Goal: Task Accomplishment & Management: Manage account settings

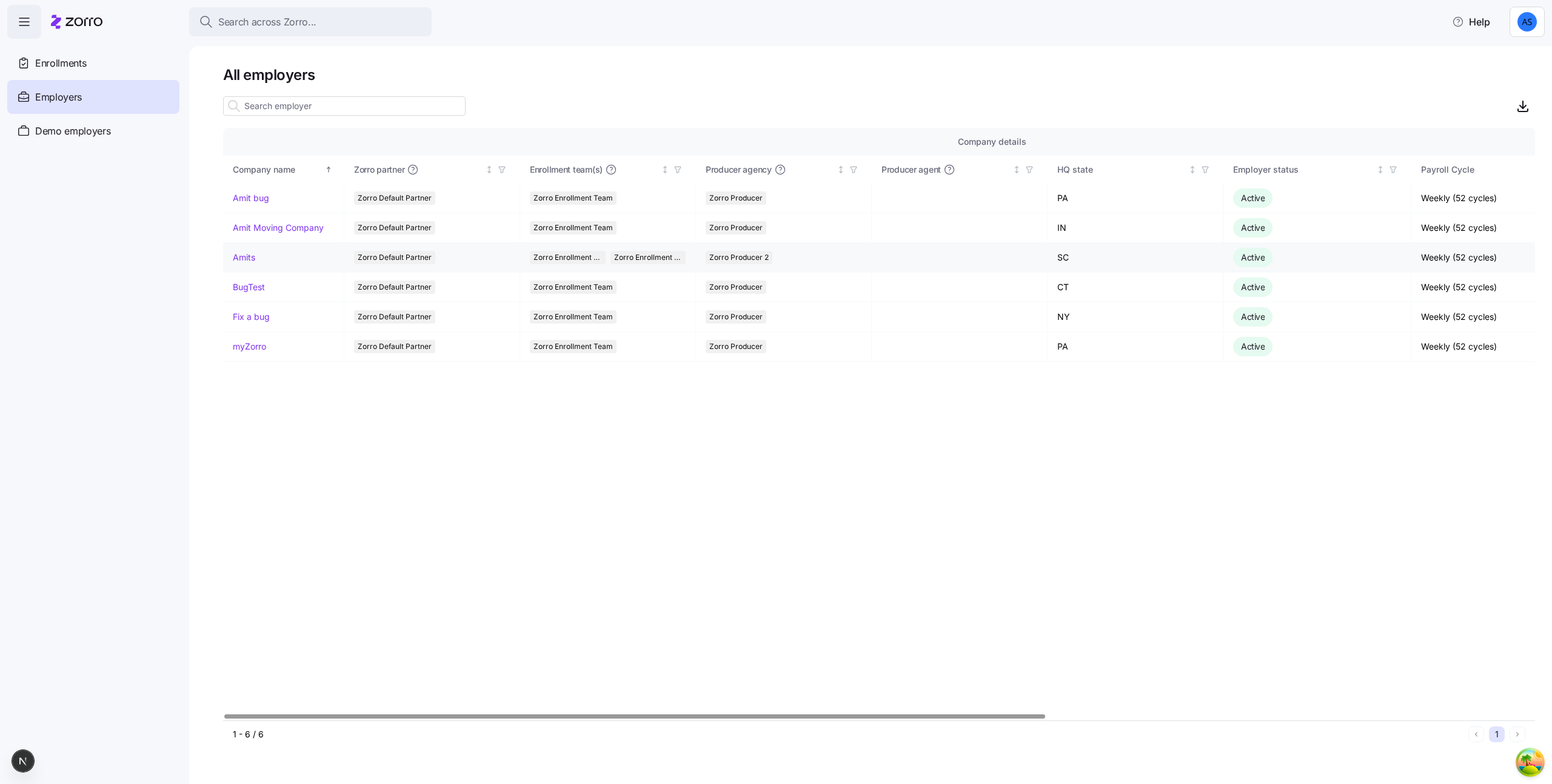
click at [251, 259] on link "Amits" at bounding box center [244, 257] width 22 height 12
click at [136, 60] on div "Enrollments" at bounding box center [93, 63] width 172 height 34
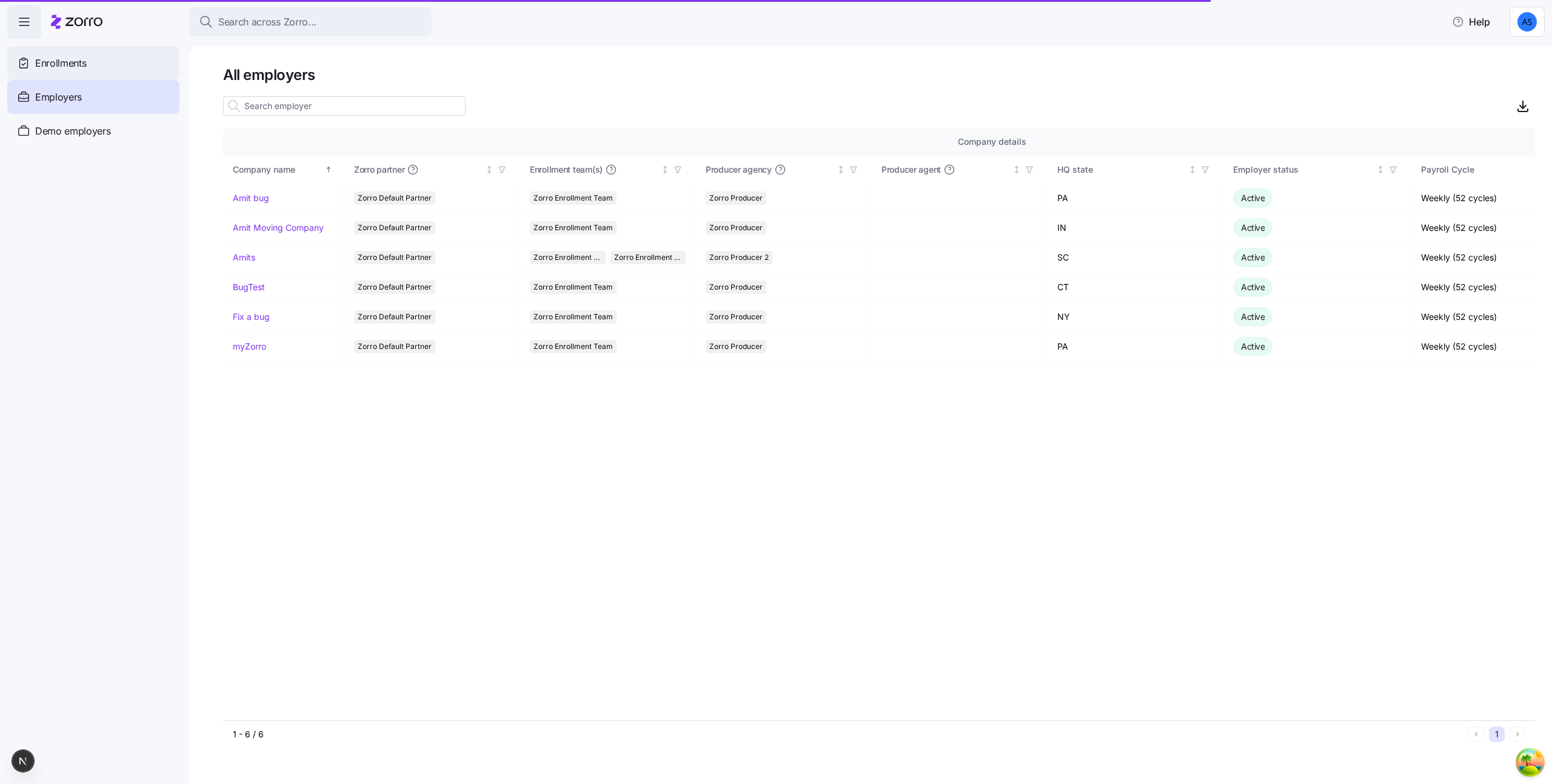
click at [114, 65] on div "Enrollments" at bounding box center [93, 63] width 172 height 34
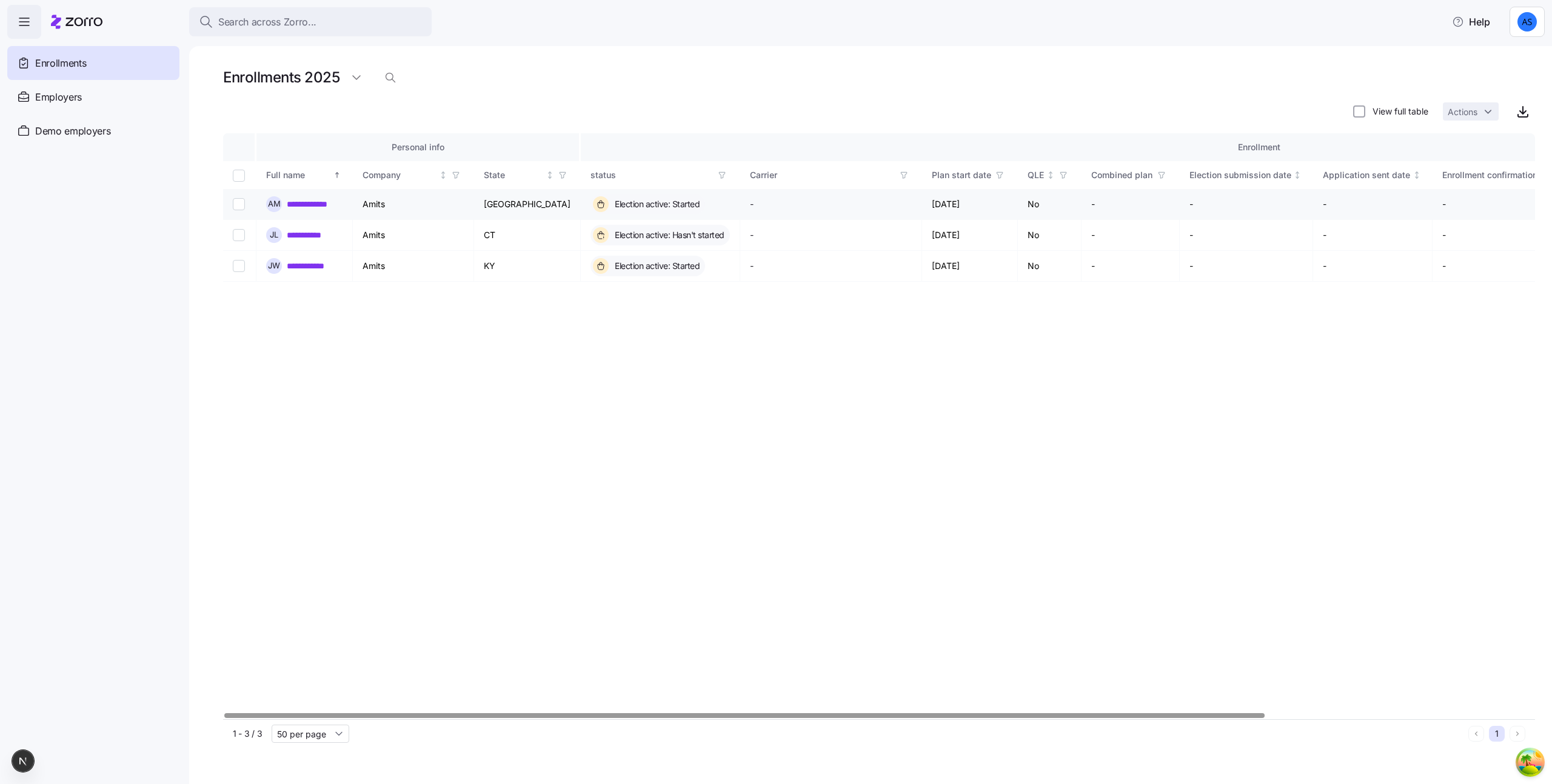
click at [240, 201] on input "Select record 1" at bounding box center [239, 204] width 12 height 12
checkbox input "true"
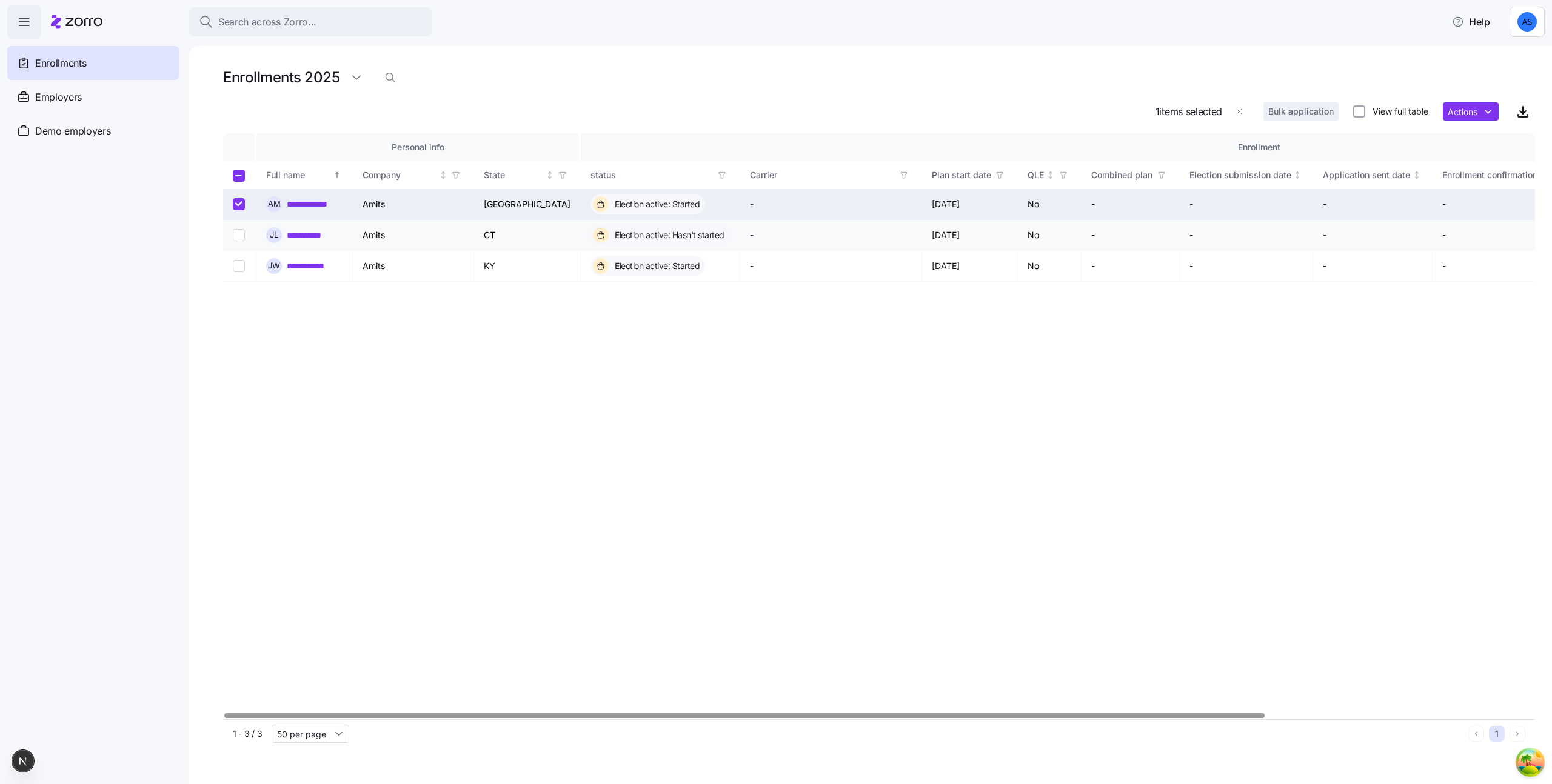
click at [240, 233] on input "Select record 2" at bounding box center [239, 235] width 12 height 12
checkbox input "false"
click at [241, 207] on input "Select record 1" at bounding box center [239, 204] width 12 height 12
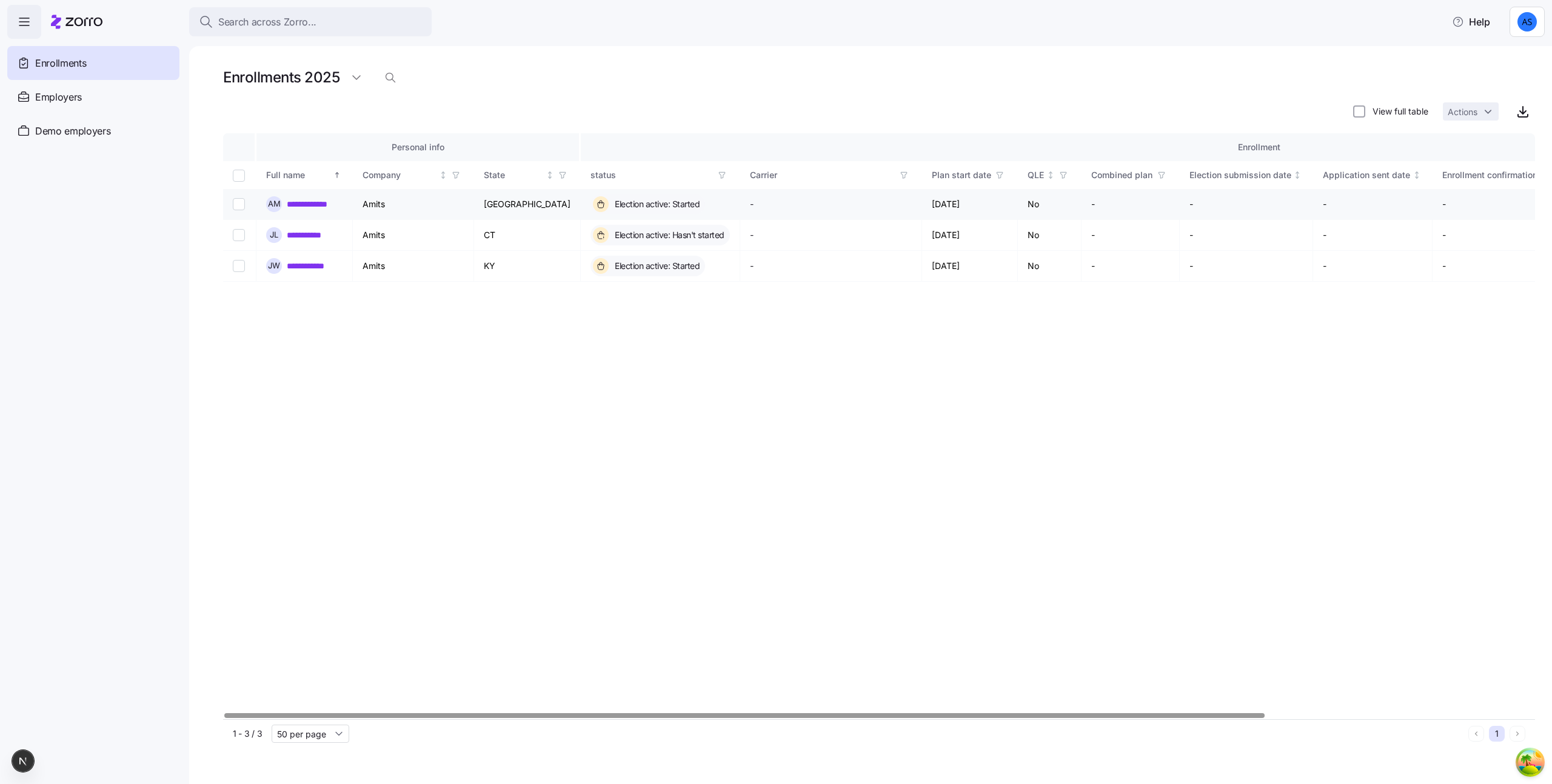
click at [240, 206] on input "Select record 1" at bounding box center [239, 204] width 12 height 12
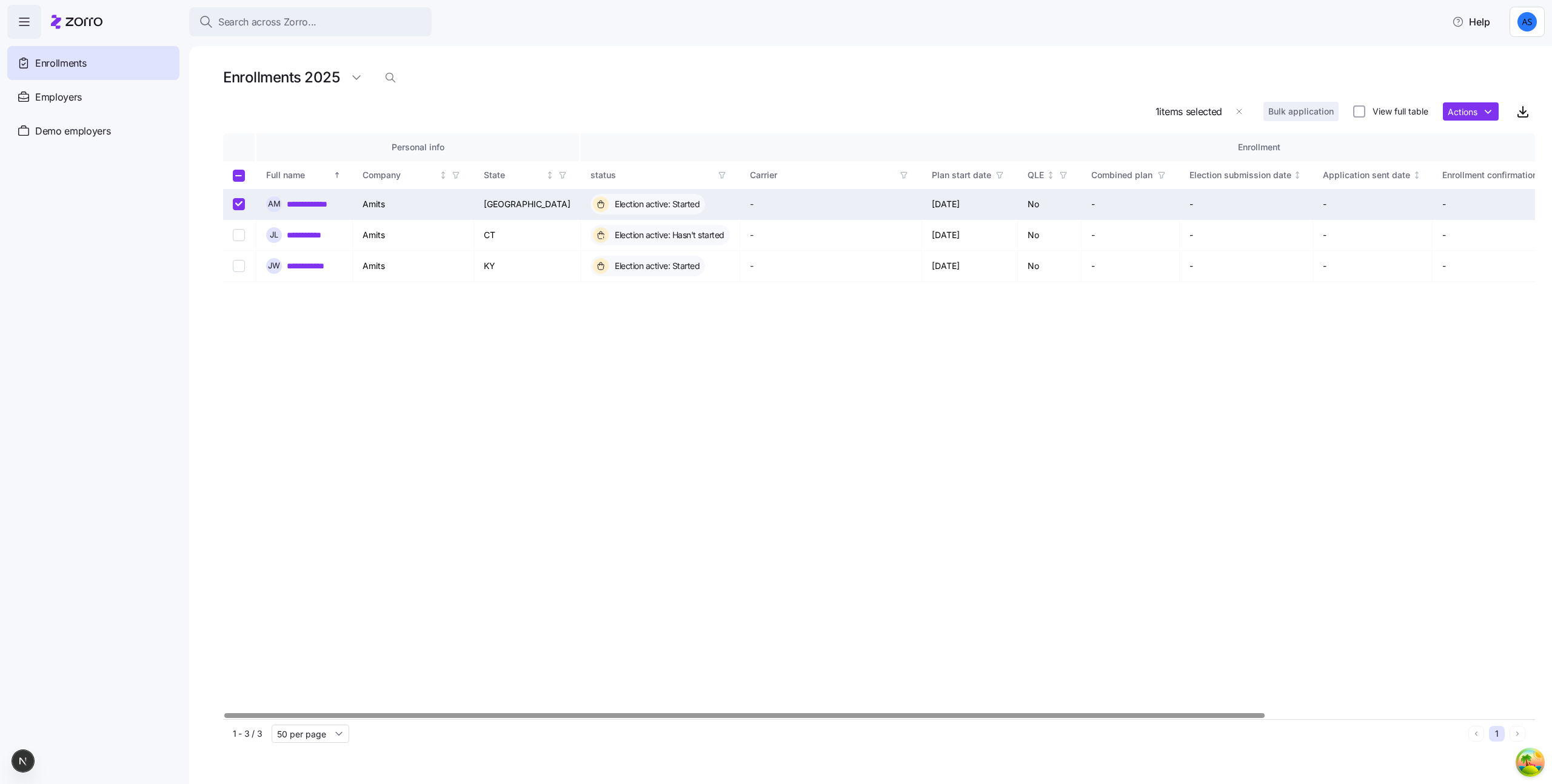
click at [237, 204] on input "Select record 1" at bounding box center [239, 204] width 12 height 12
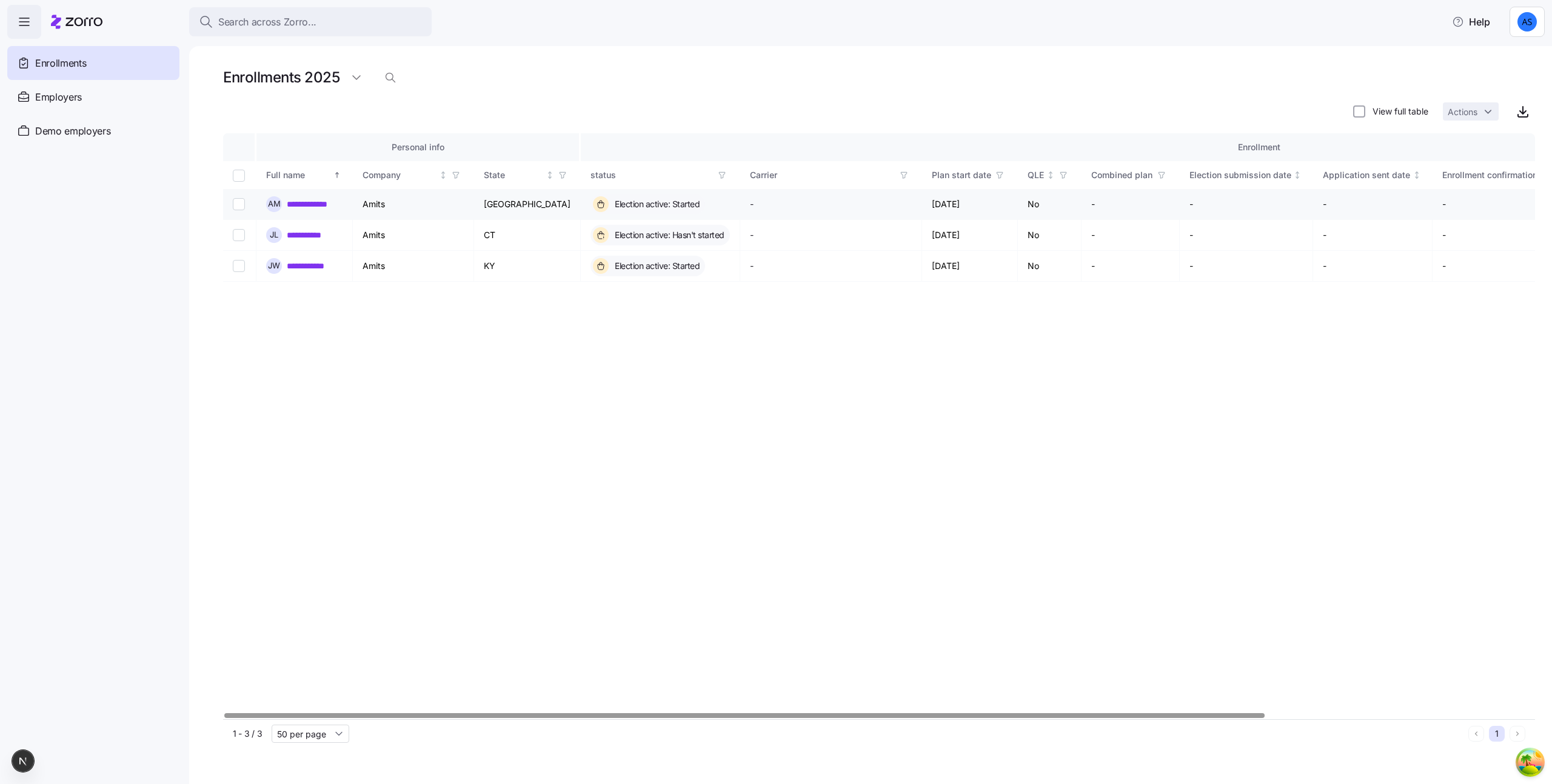
click at [237, 204] on input "Select record 1" at bounding box center [239, 204] width 12 height 12
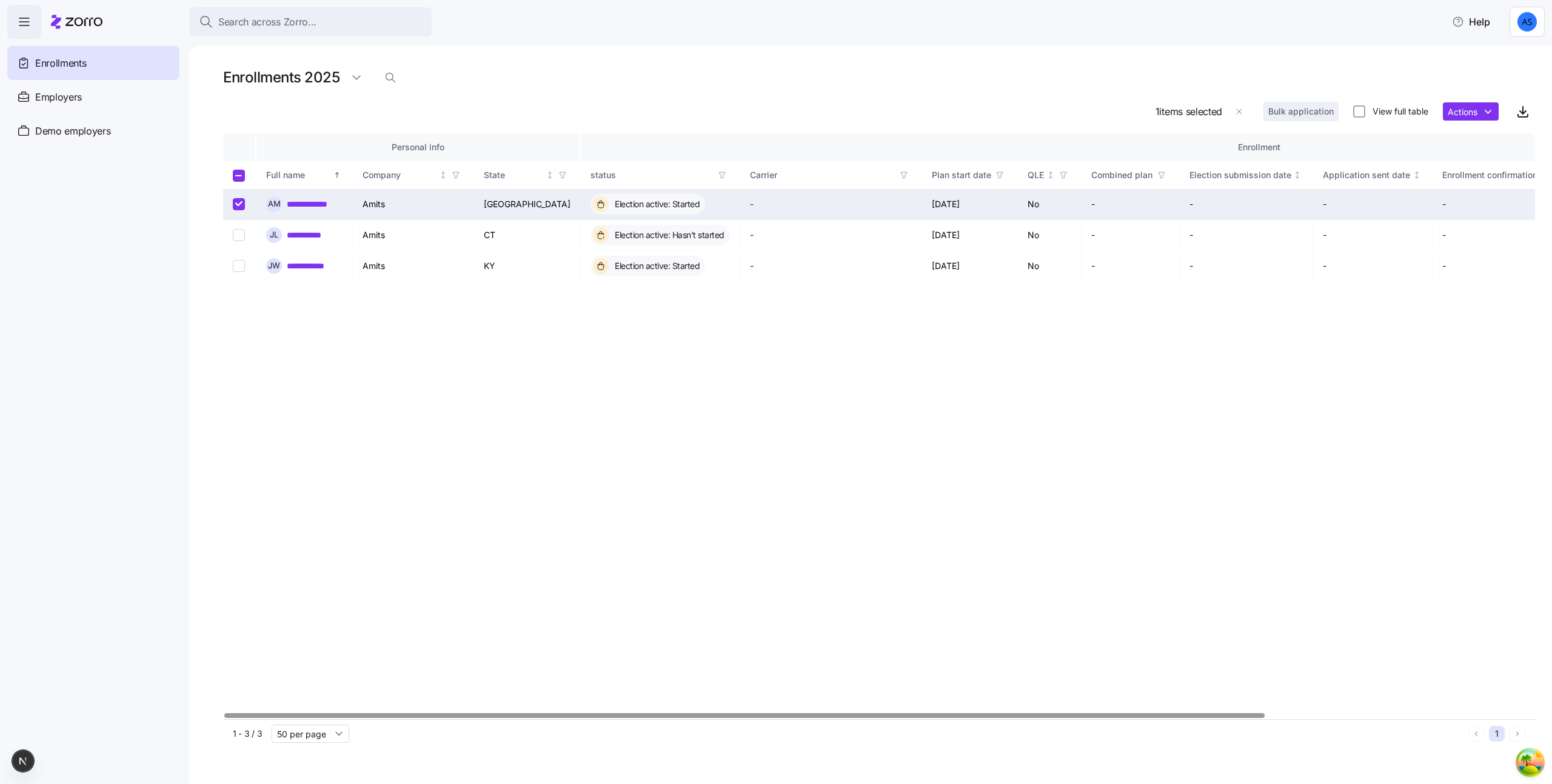
click at [237, 204] on input "Select record 1" at bounding box center [239, 204] width 12 height 12
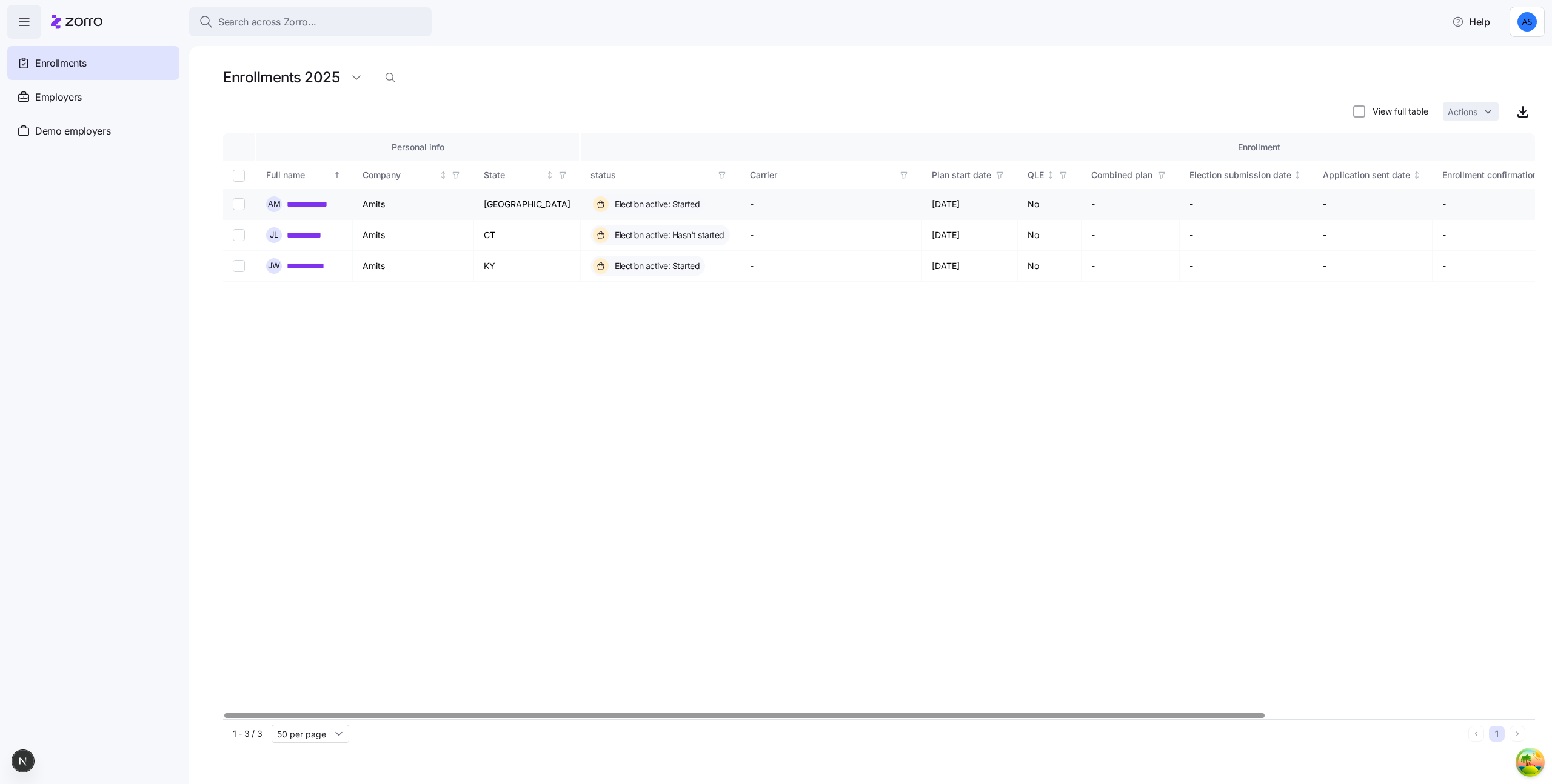
click at [237, 204] on input "Select record 1" at bounding box center [239, 204] width 12 height 12
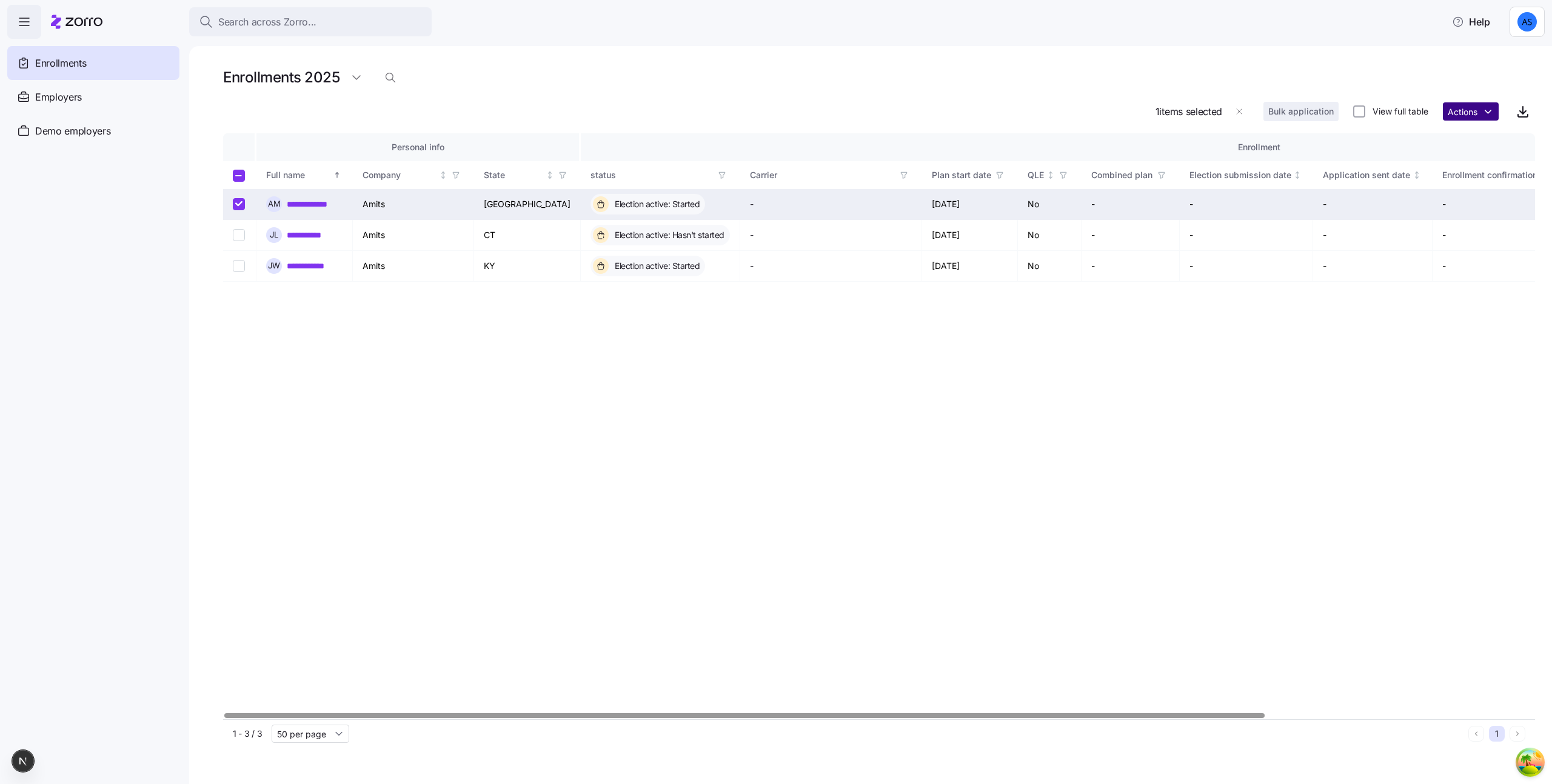
click at [1464, 114] on html "**********" at bounding box center [776, 388] width 1552 height 777
click at [1468, 83] on html "**********" at bounding box center [776, 388] width 1552 height 777
click at [239, 204] on input "Select record 1" at bounding box center [239, 204] width 12 height 12
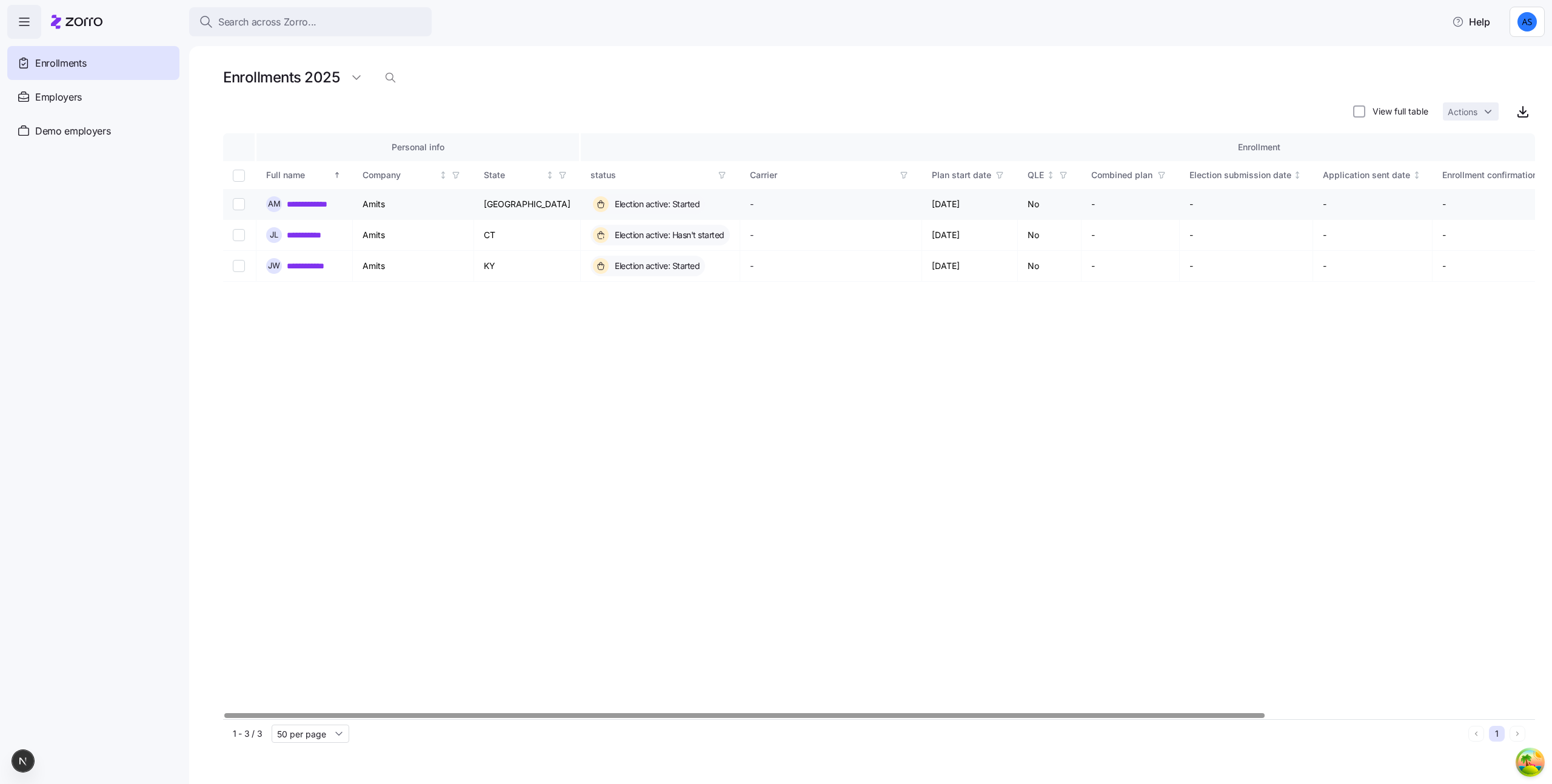
click at [239, 204] on input "Select record 1" at bounding box center [239, 204] width 12 height 12
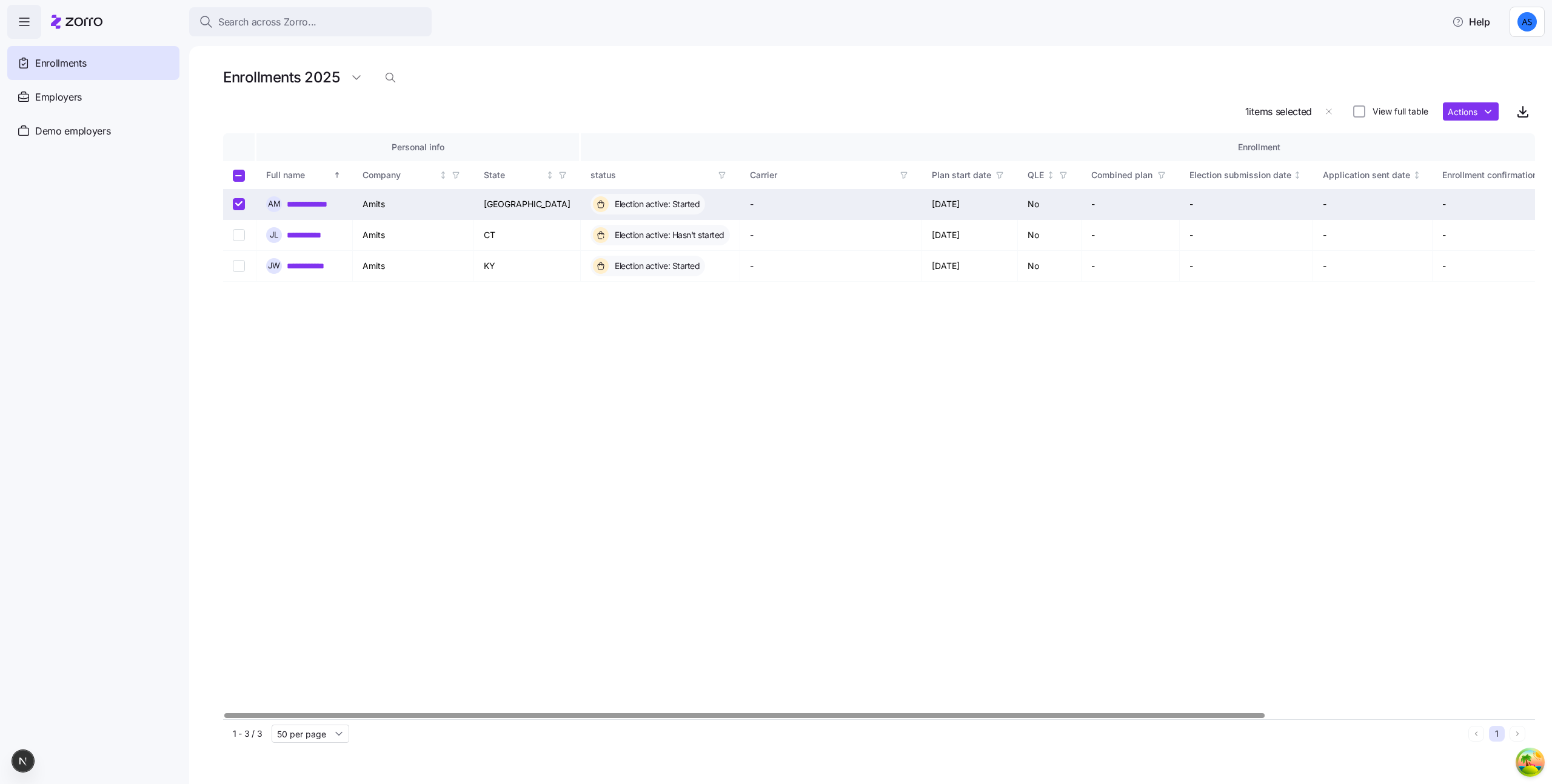
click at [239, 204] on input "Select record 1" at bounding box center [239, 204] width 12 height 12
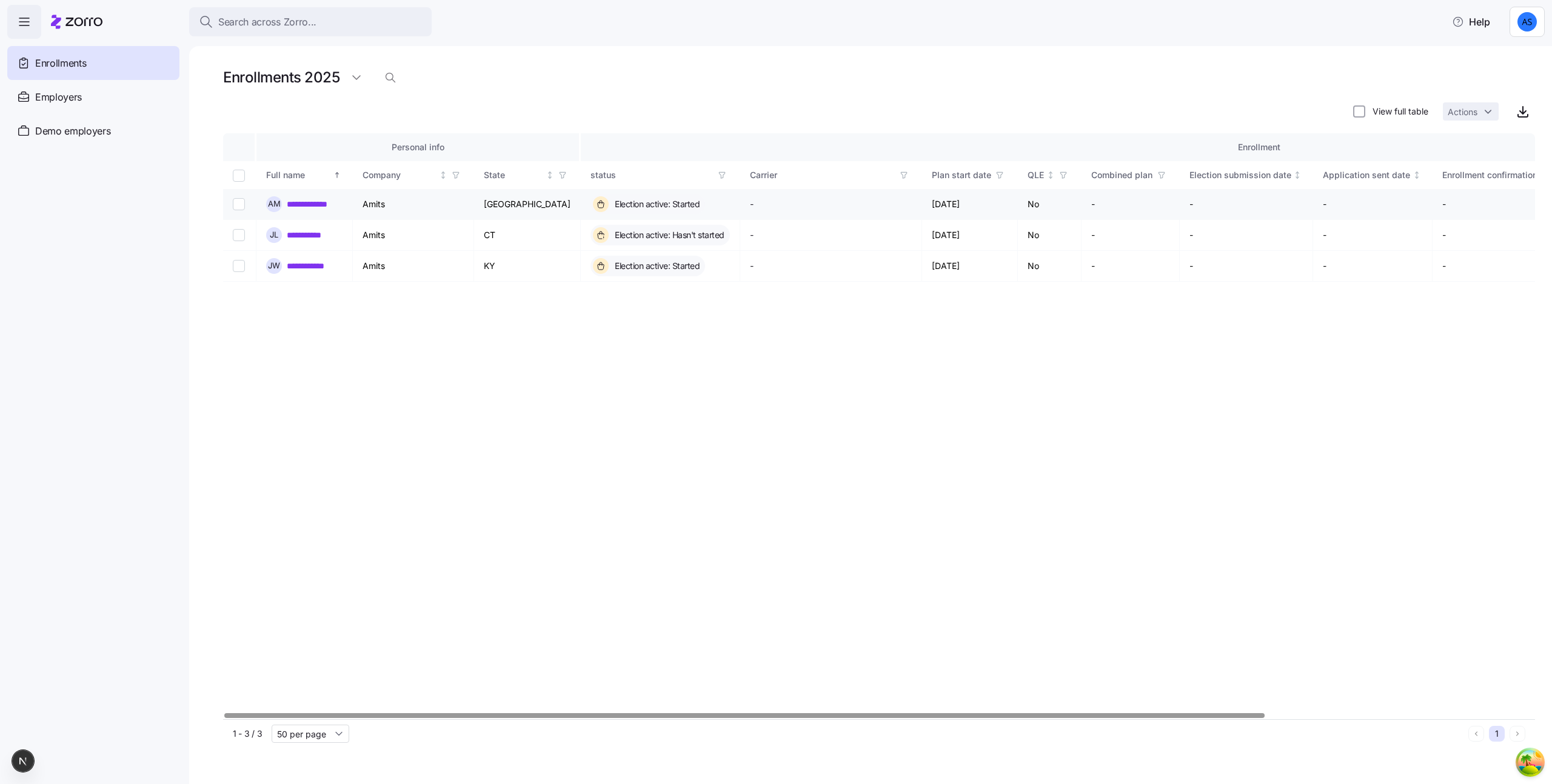
click at [240, 201] on input "Select record 1" at bounding box center [239, 204] width 12 height 12
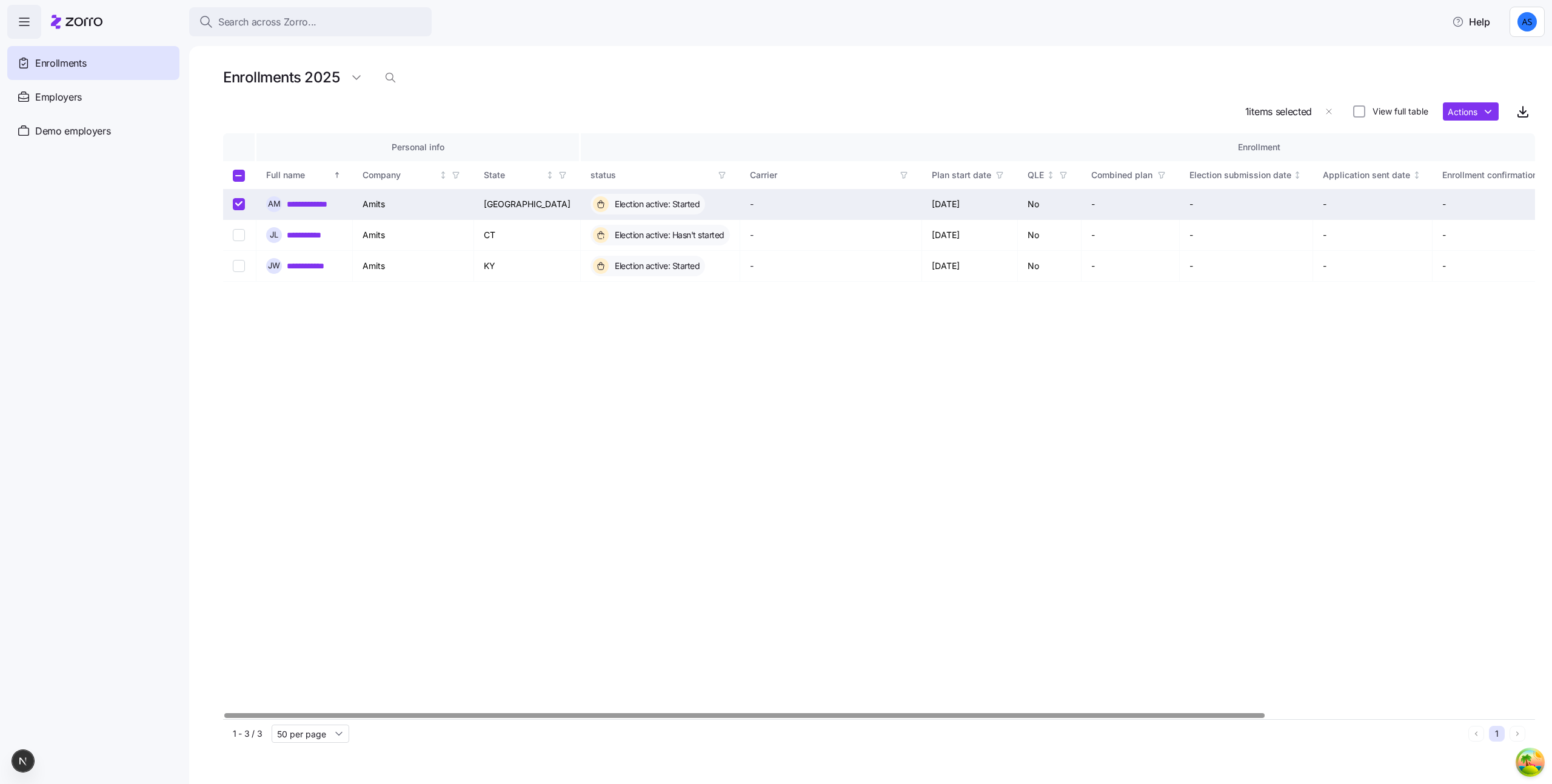
click at [240, 201] on input "Select record 1" at bounding box center [239, 204] width 12 height 12
checkbox input "false"
